Goal: Information Seeking & Learning: Check status

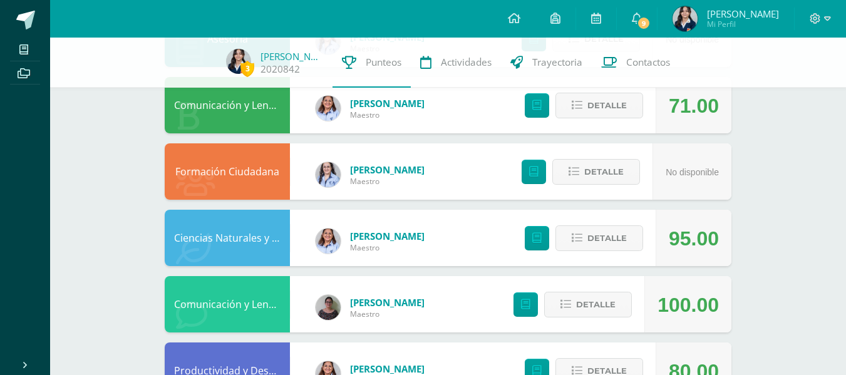
scroll to position [250, 0]
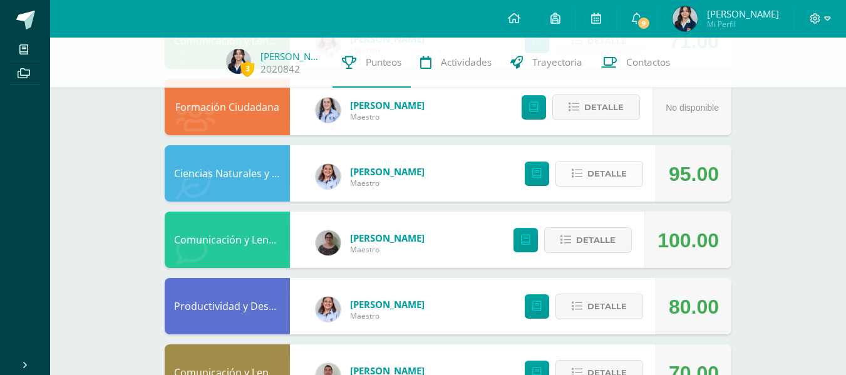
click at [570, 181] on button "Detalle" at bounding box center [599, 174] width 88 height 26
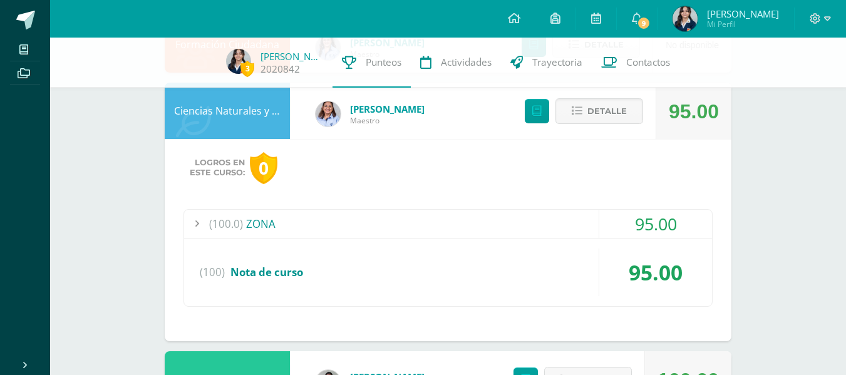
click at [572, 210] on div "(100.0) ZONA" at bounding box center [448, 224] width 528 height 28
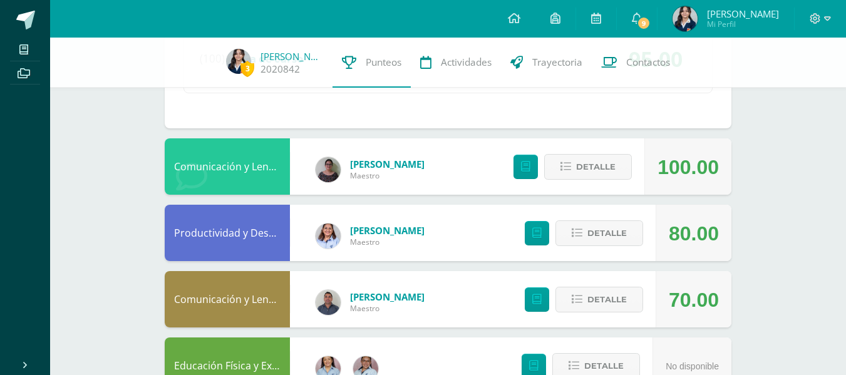
scroll to position [564, 0]
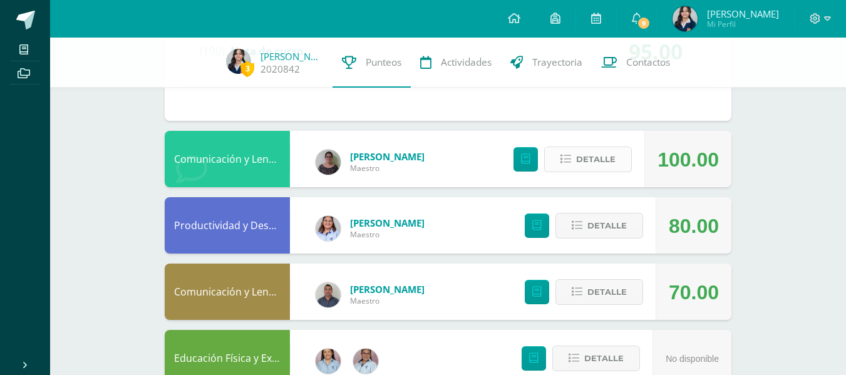
click at [568, 170] on button "Detalle" at bounding box center [588, 160] width 88 height 26
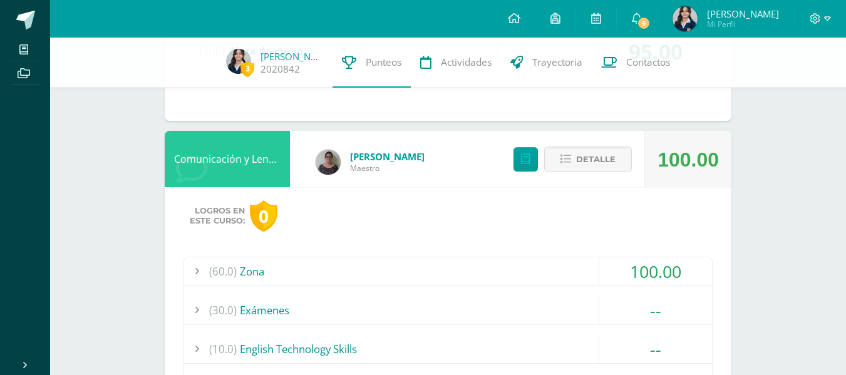
click at [581, 289] on div "(60.0) Zona 100.00 Check List 1 - 2 100.00 (100)" at bounding box center [447, 344] width 529 height 175
click at [582, 275] on div "(60.0) Zona" at bounding box center [448, 271] width 528 height 28
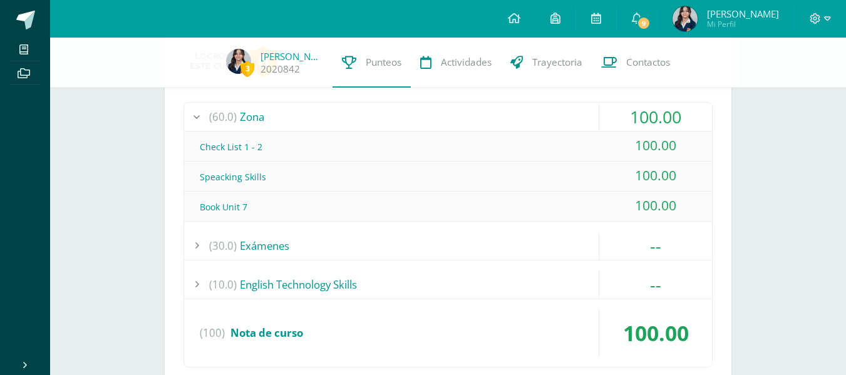
scroll to position [1064, 0]
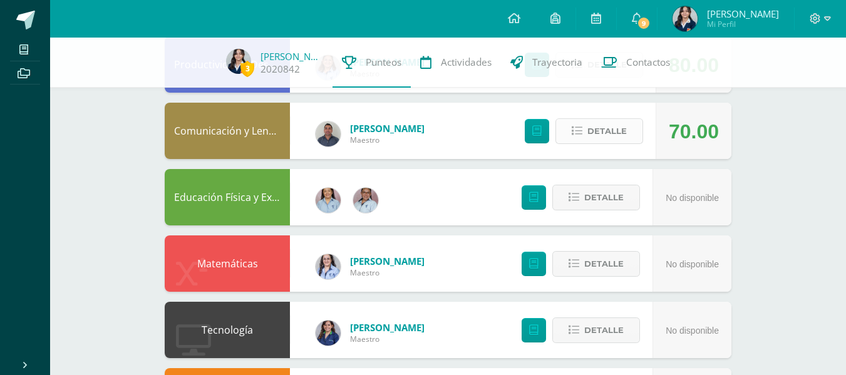
click at [622, 142] on span "Detalle" at bounding box center [606, 131] width 39 height 23
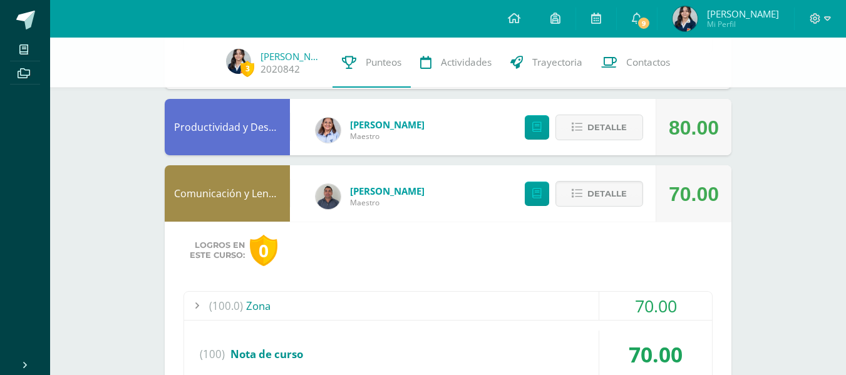
click at [527, 295] on div "(100.0) Zona" at bounding box center [448, 306] width 528 height 28
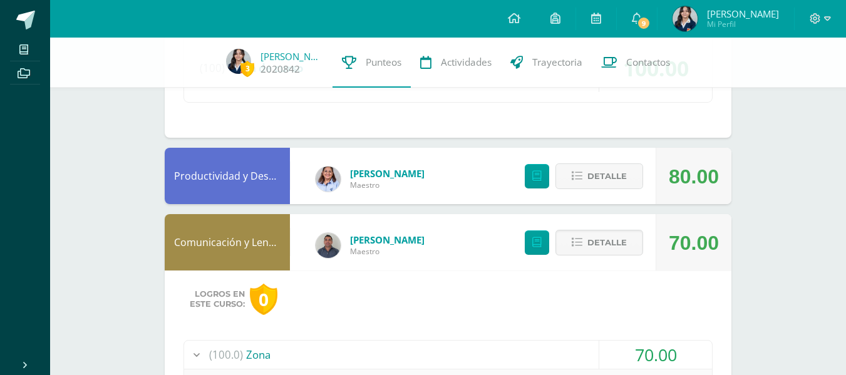
scroll to position [849, 0]
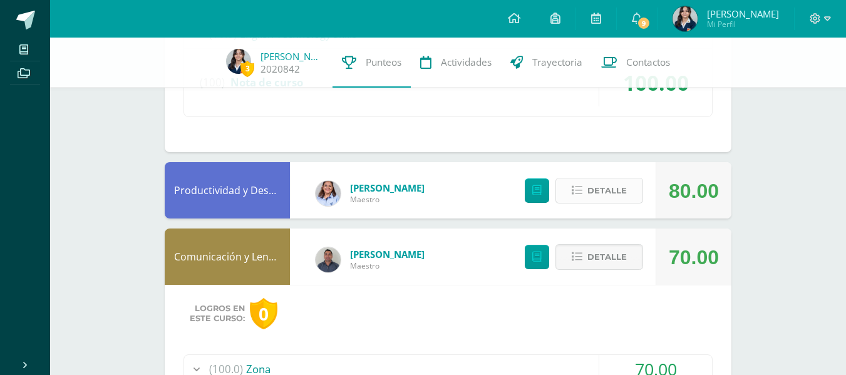
click at [617, 196] on span "Detalle" at bounding box center [606, 190] width 39 height 23
click at [614, 195] on span "Detalle" at bounding box center [606, 190] width 39 height 23
click at [613, 195] on span at bounding box center [599, 190] width 61 height 17
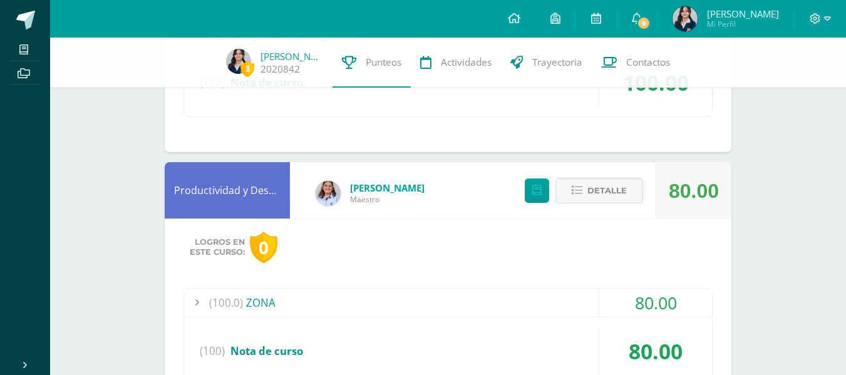
drag, startPoint x: 567, startPoint y: 292, endPoint x: 552, endPoint y: 310, distance: 23.6
click at [553, 309] on div "Logros en este curso: 0 (100.0) ZONA 80.00 PASADA 29DE AGOSTO" at bounding box center [448, 320] width 567 height 202
click at [552, 311] on div "(100.0) ZONA" at bounding box center [448, 303] width 528 height 28
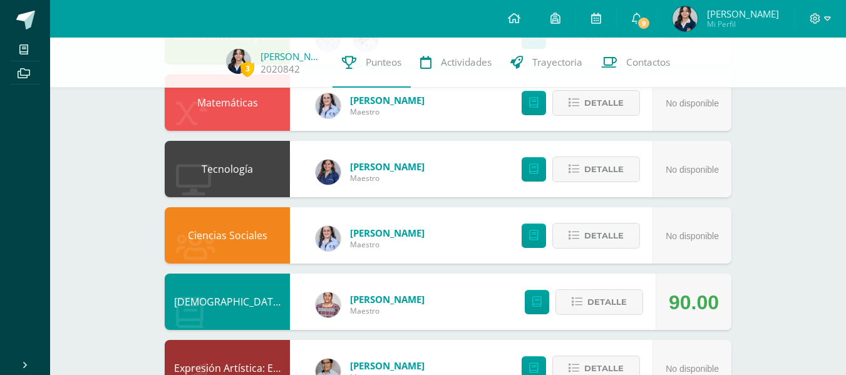
scroll to position [1748, 0]
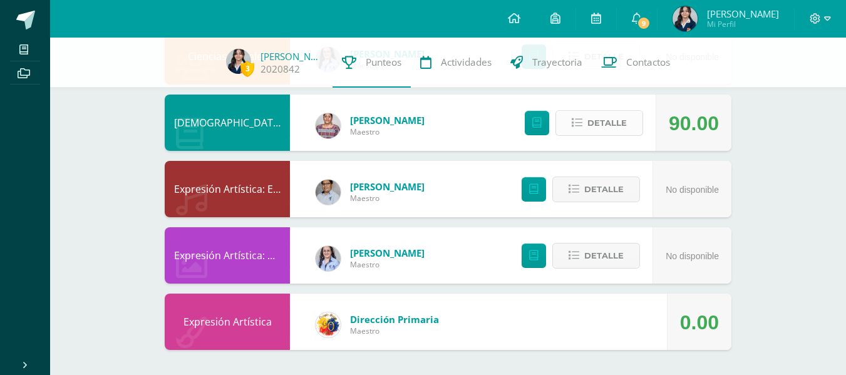
click at [623, 111] on button "Detalle" at bounding box center [599, 123] width 88 height 26
click at [622, 115] on span at bounding box center [599, 123] width 61 height 17
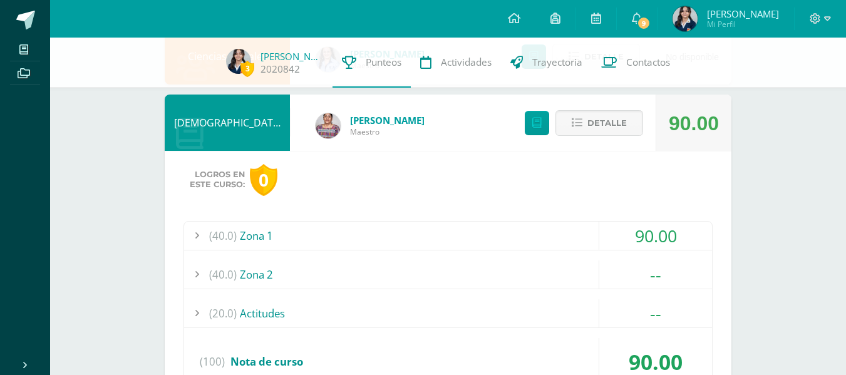
click at [598, 226] on div "(40.0) Zona 1" at bounding box center [448, 236] width 528 height 28
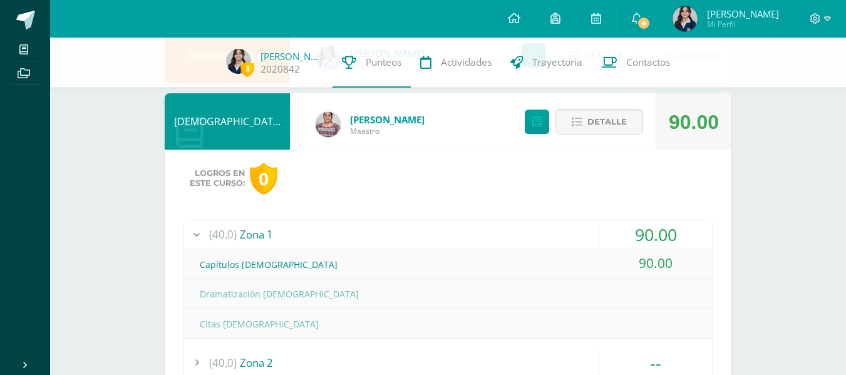
scroll to position [1718, 0]
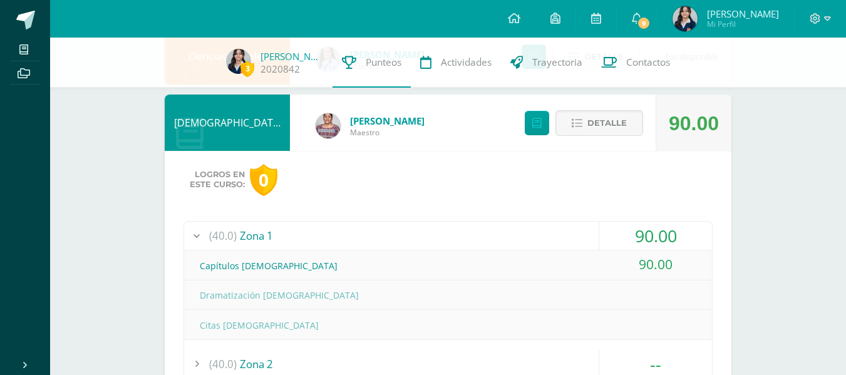
click at [597, 227] on div "(40.0) Zona 1" at bounding box center [448, 236] width 528 height 28
click at [597, 229] on div "(40.0) Zona 1" at bounding box center [448, 236] width 528 height 28
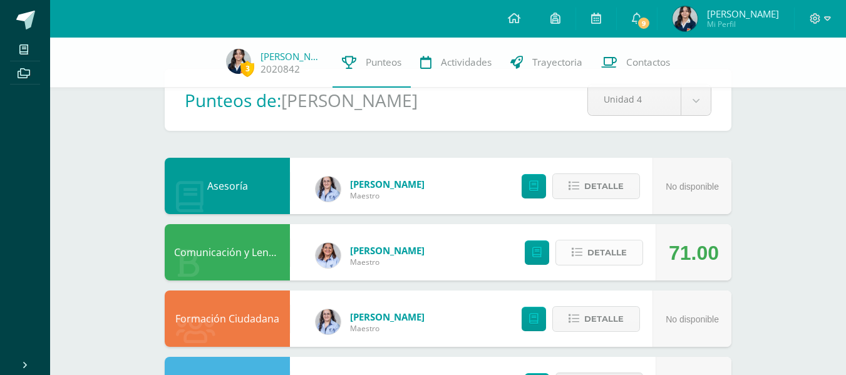
scroll to position [0, 0]
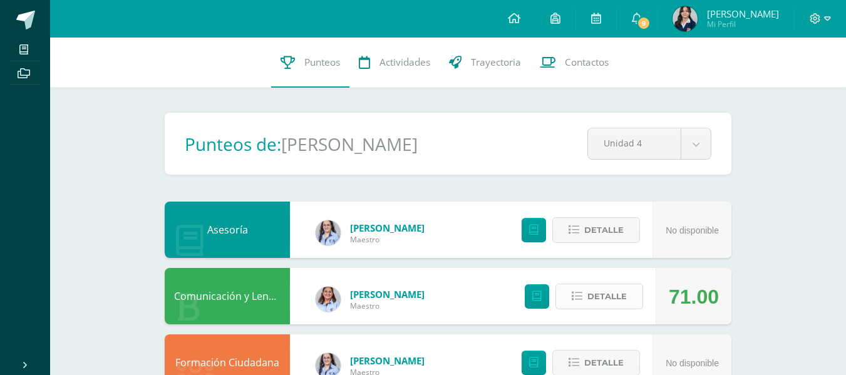
click at [622, 286] on span "Detalle" at bounding box center [606, 296] width 39 height 23
